Goal: Navigation & Orientation: Find specific page/section

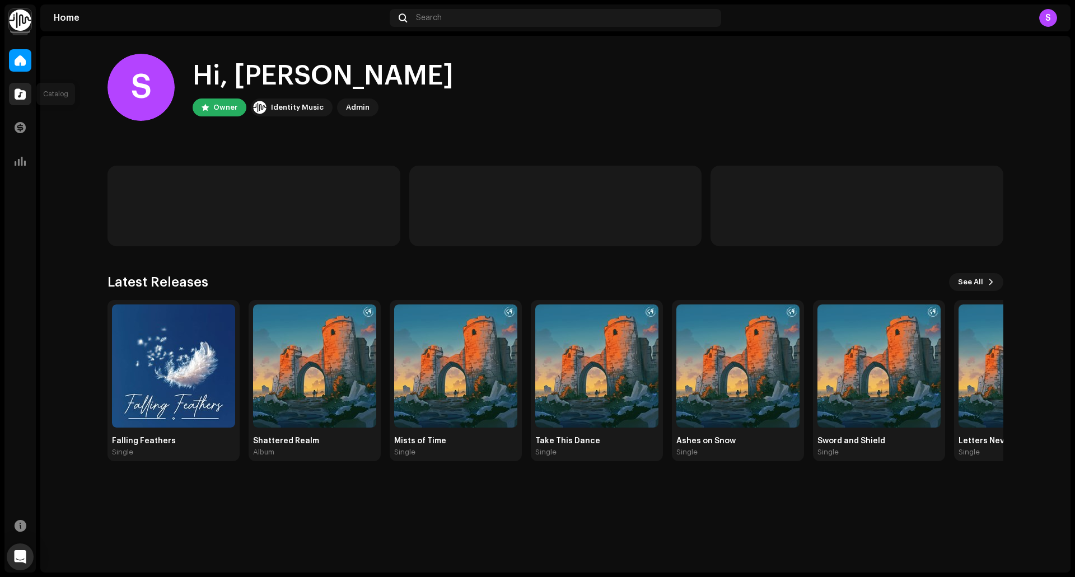
click at [21, 97] on span at bounding box center [20, 94] width 11 height 9
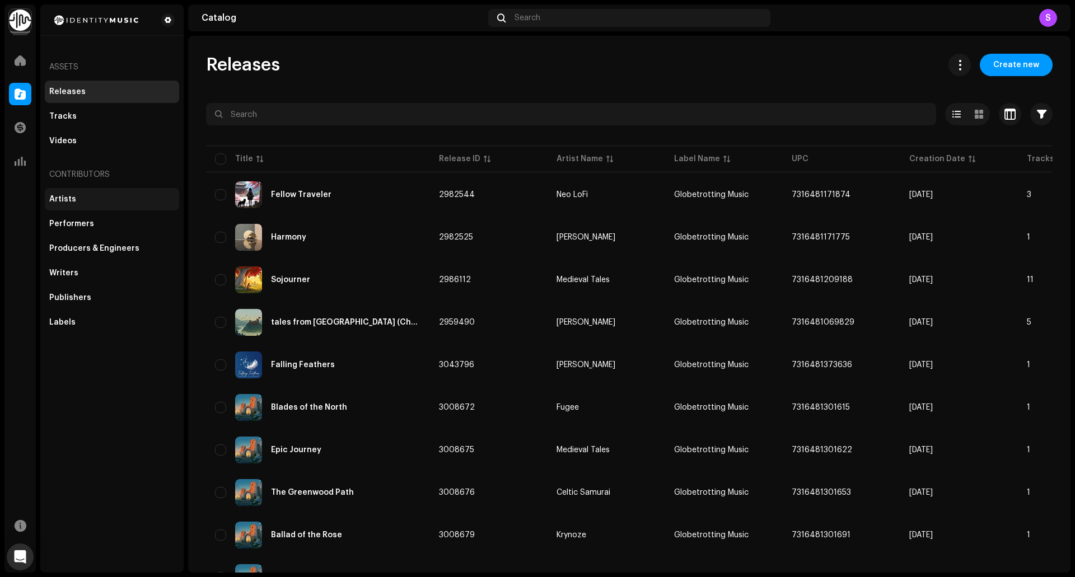
click at [88, 198] on div "Artists" at bounding box center [111, 199] width 125 height 9
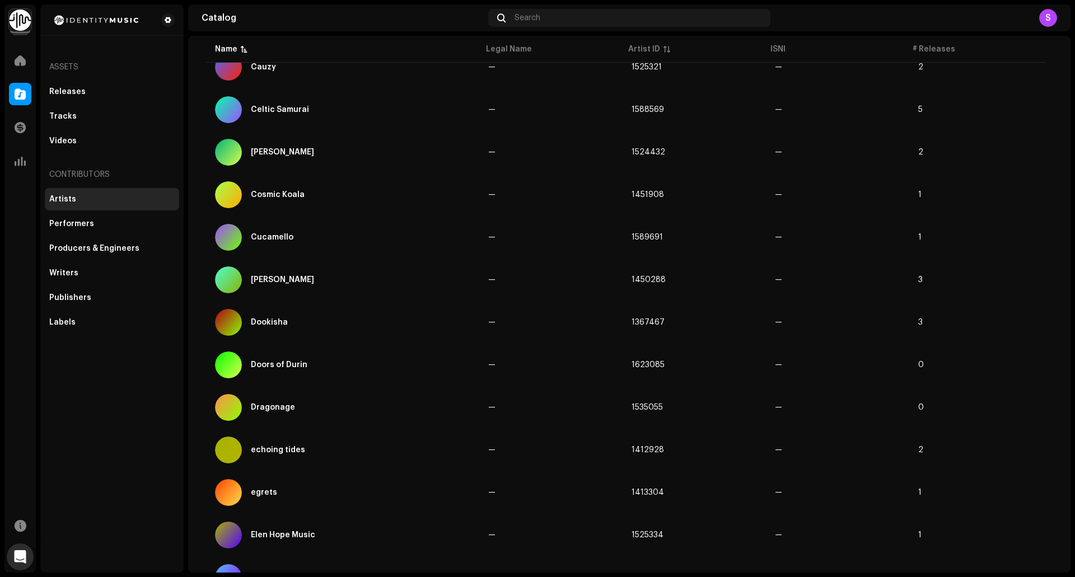
scroll to position [653, 0]
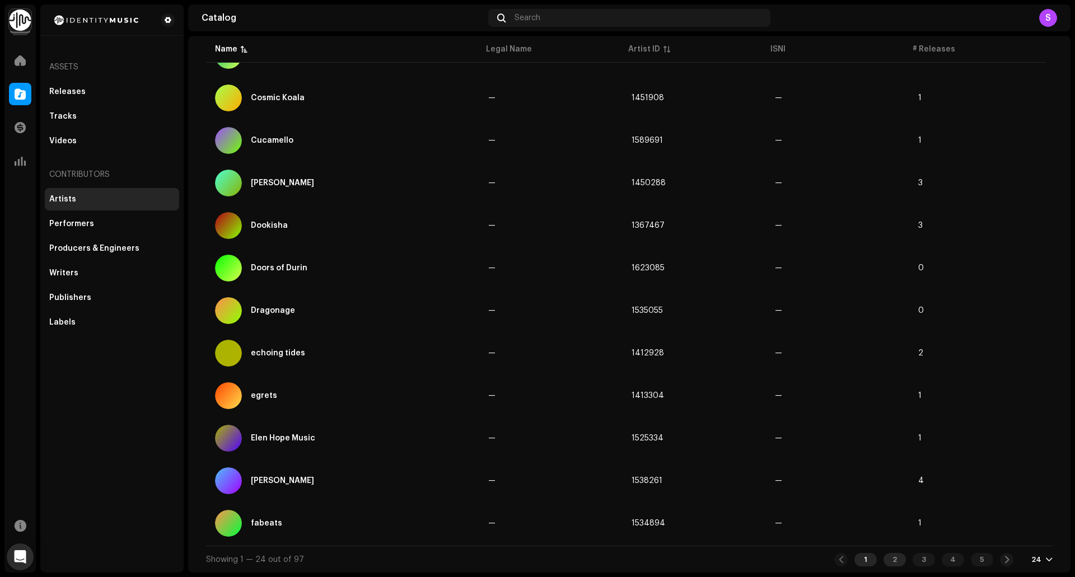
click at [896, 559] on div "2" at bounding box center [894, 559] width 22 height 13
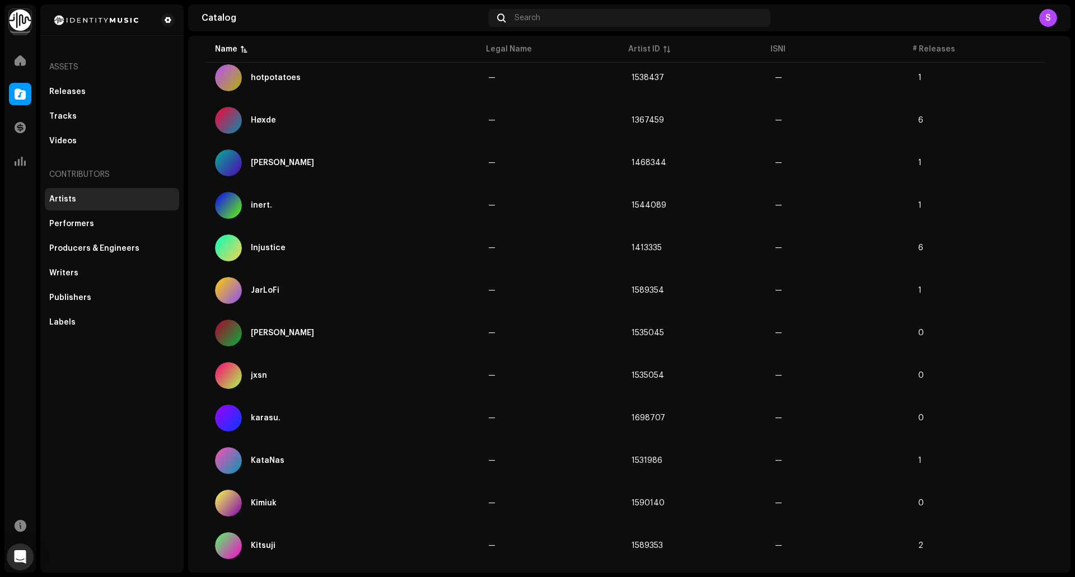
scroll to position [653, 0]
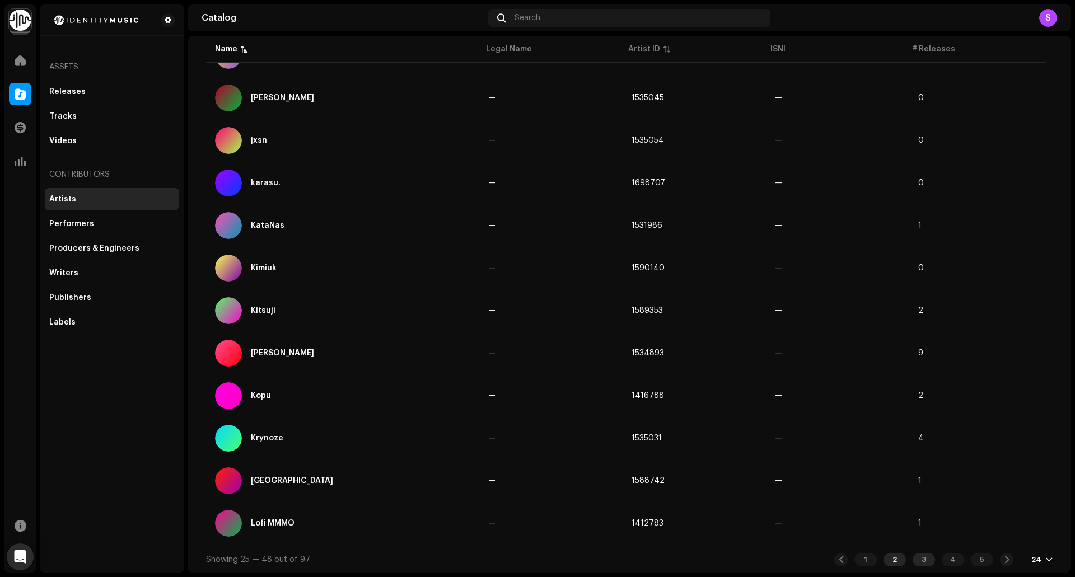
click at [916, 562] on div "3" at bounding box center [923, 559] width 22 height 13
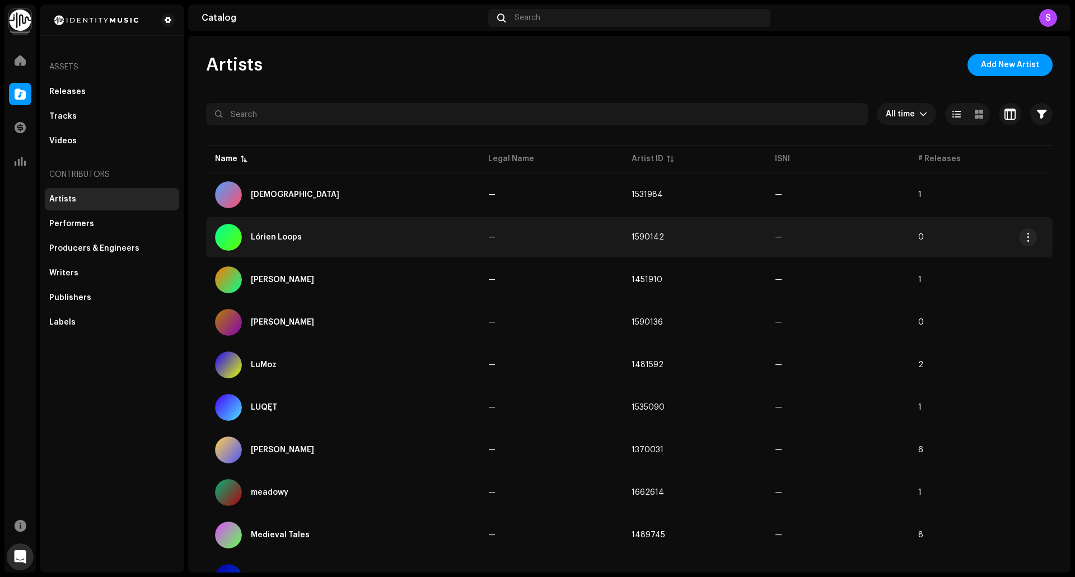
click at [283, 235] on div "Lórien Loops" at bounding box center [276, 237] width 51 height 8
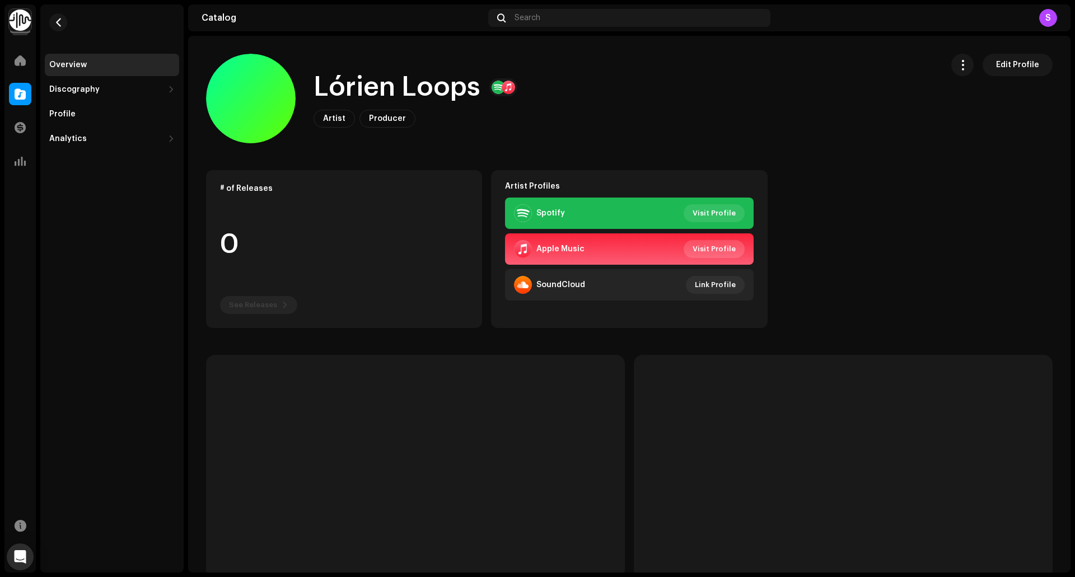
click at [711, 252] on span "Visit Profile" at bounding box center [713, 249] width 43 height 22
